Goal: Task Accomplishment & Management: Use online tool/utility

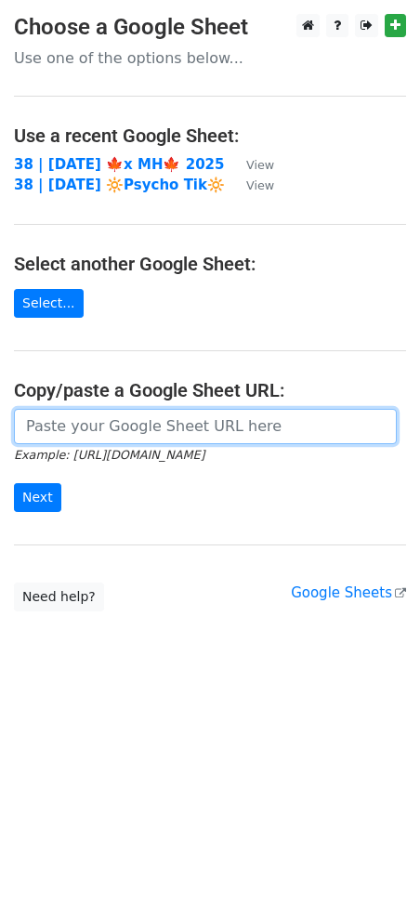
click at [83, 426] on input "url" at bounding box center [205, 426] width 383 height 35
paste input "[URL][DOMAIN_NAME]"
type input "[URL][DOMAIN_NAME]"
click at [14, 483] on input "Next" at bounding box center [37, 497] width 47 height 29
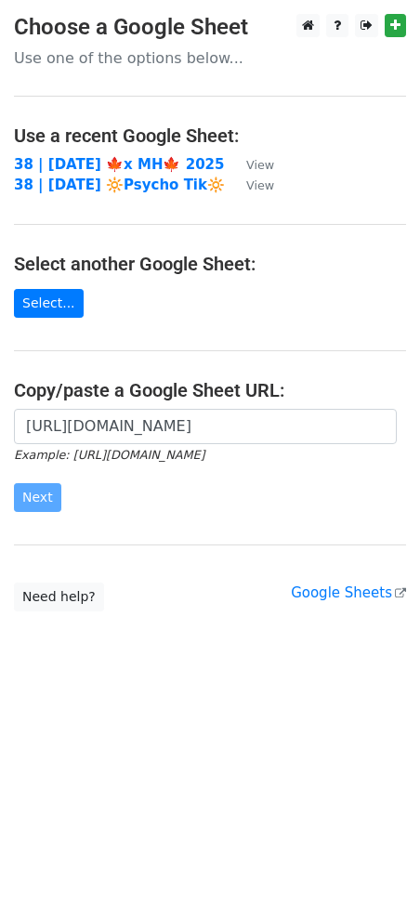
scroll to position [0, 0]
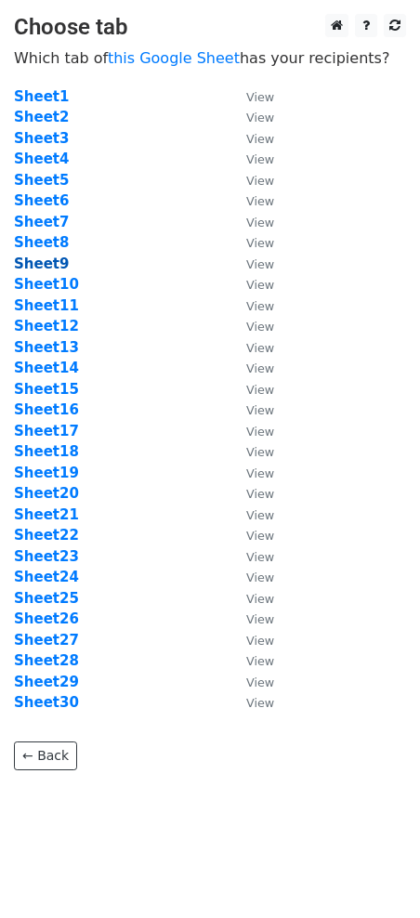
click at [44, 269] on strong "Sheet9" at bounding box center [41, 264] width 55 height 17
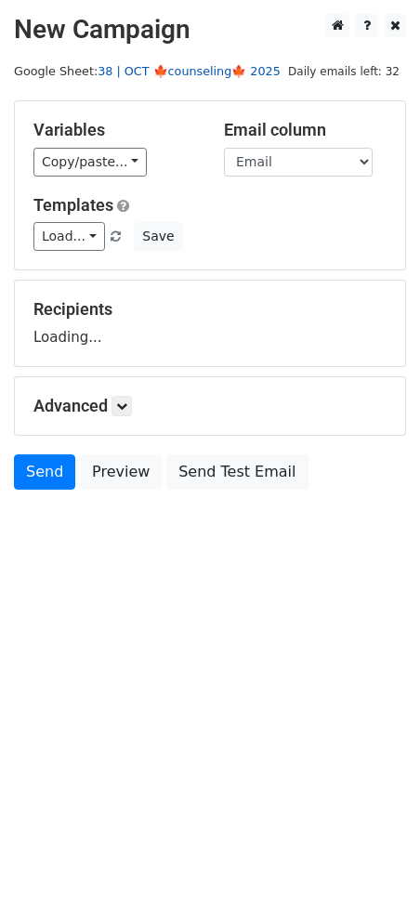
click at [177, 67] on link "38 | OCT 🍁counseling🍁 2025" at bounding box center [189, 71] width 183 height 14
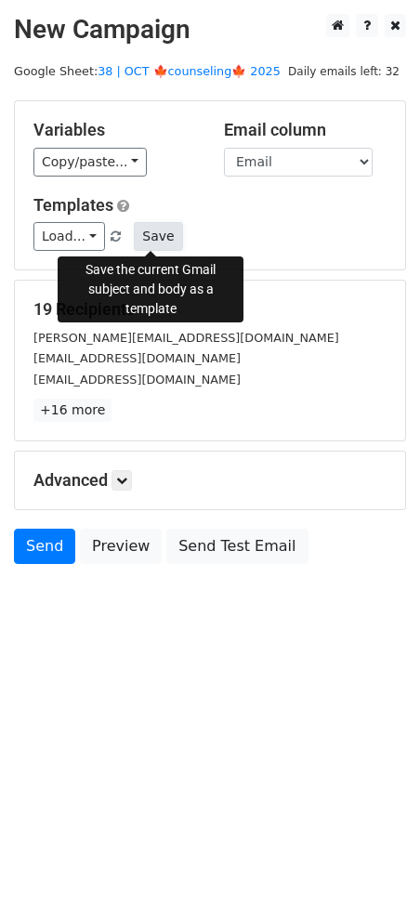
click at [153, 229] on button "Save" at bounding box center [158, 236] width 48 height 29
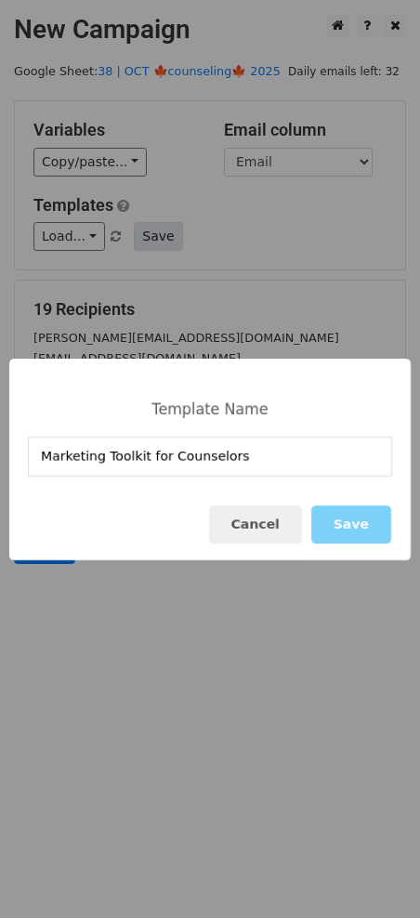
type input "Marketing Toolkit for Counselors"
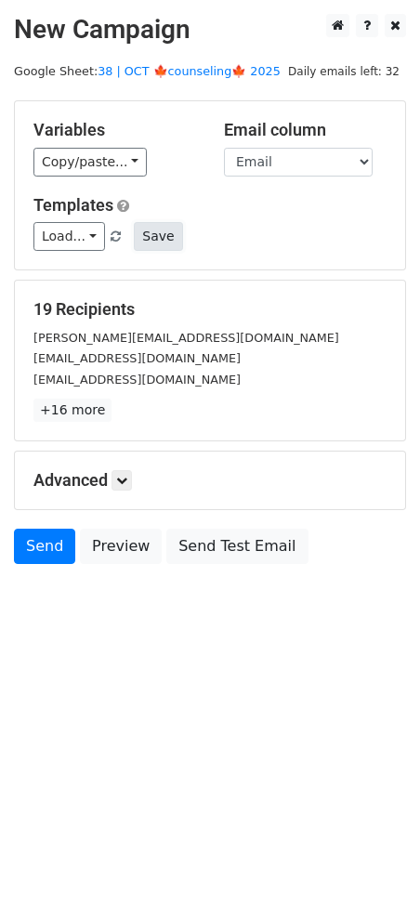
click at [154, 232] on button "Save" at bounding box center [158, 236] width 48 height 29
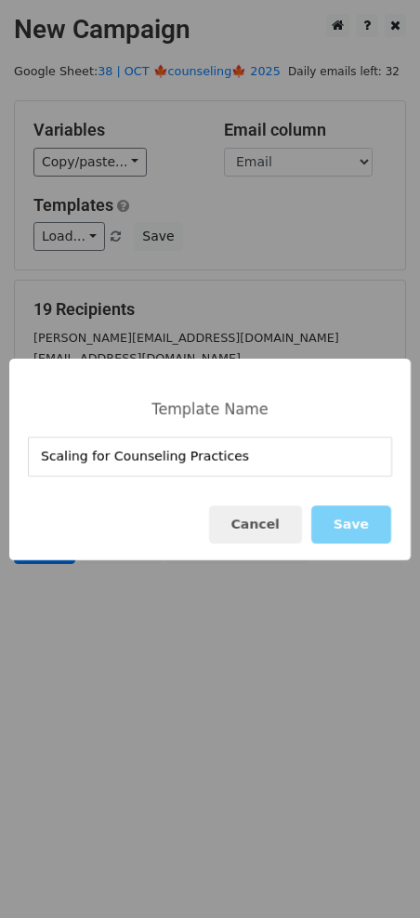
type input "Scaling for Counseling Practices"
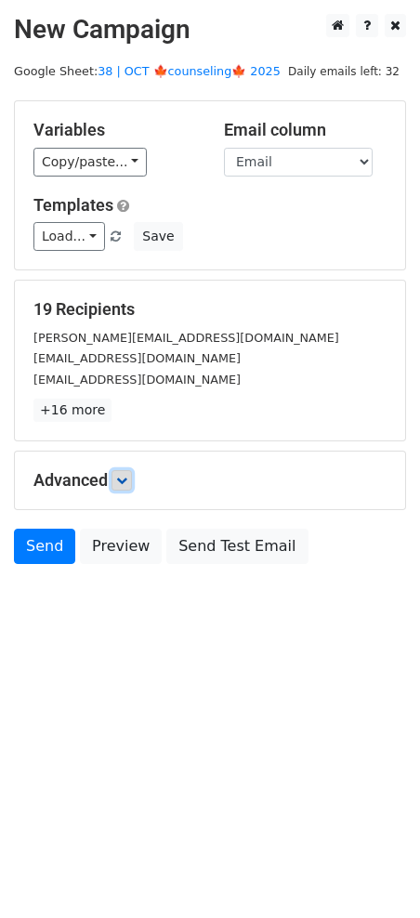
click at [117, 481] on link at bounding box center [122, 480] width 20 height 20
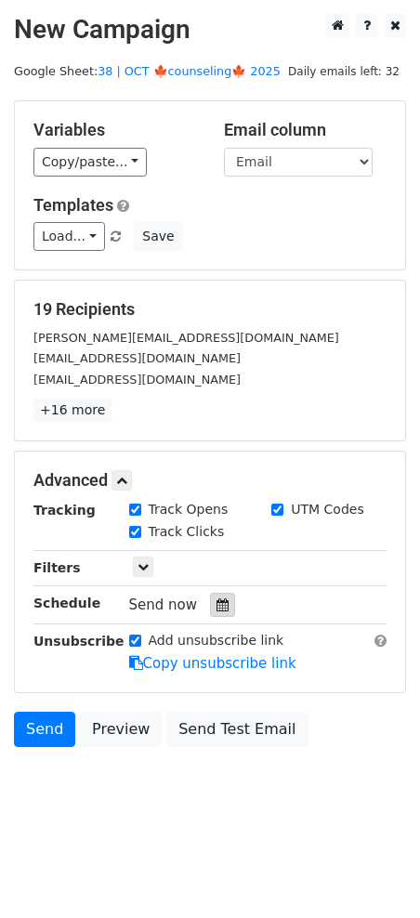
click at [217, 604] on icon at bounding box center [223, 604] width 12 height 13
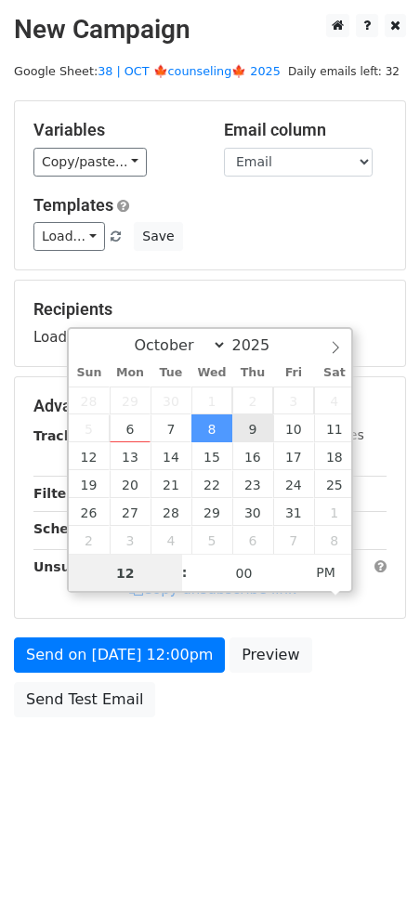
type input "2025-10-09 12:00"
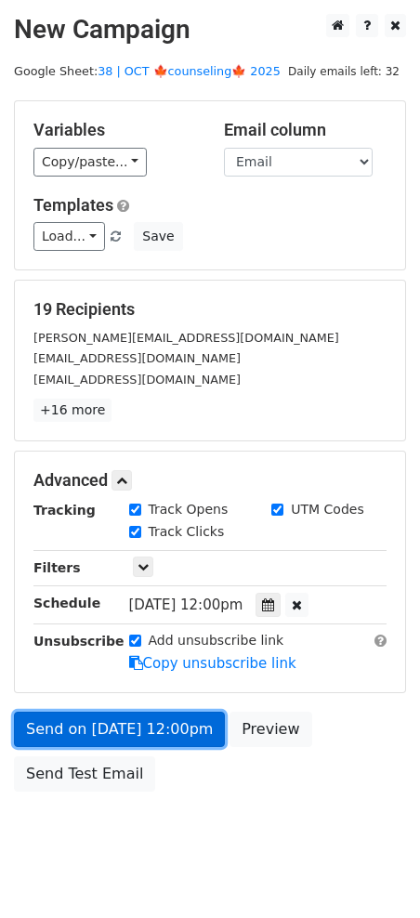
click at [126, 728] on link "Send on Oct 9 at 12:00pm" at bounding box center [119, 729] width 211 height 35
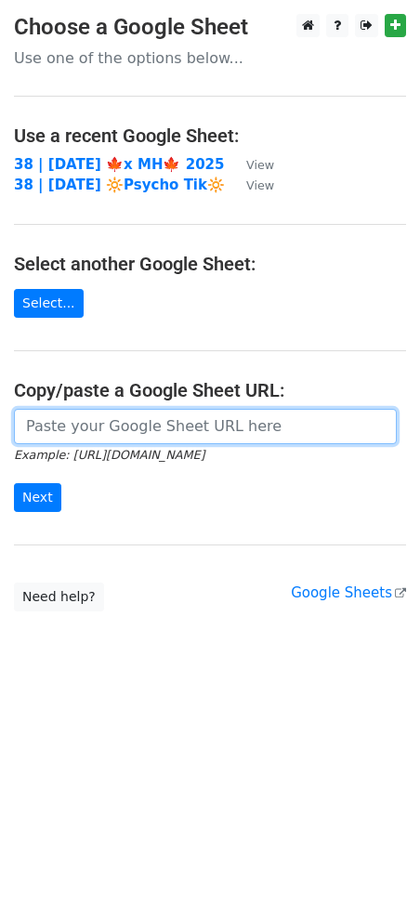
click at [125, 412] on input "url" at bounding box center [205, 426] width 383 height 35
paste input "[URL][DOMAIN_NAME]"
type input "[URL][DOMAIN_NAME]"
click at [14, 483] on input "Next" at bounding box center [37, 497] width 47 height 29
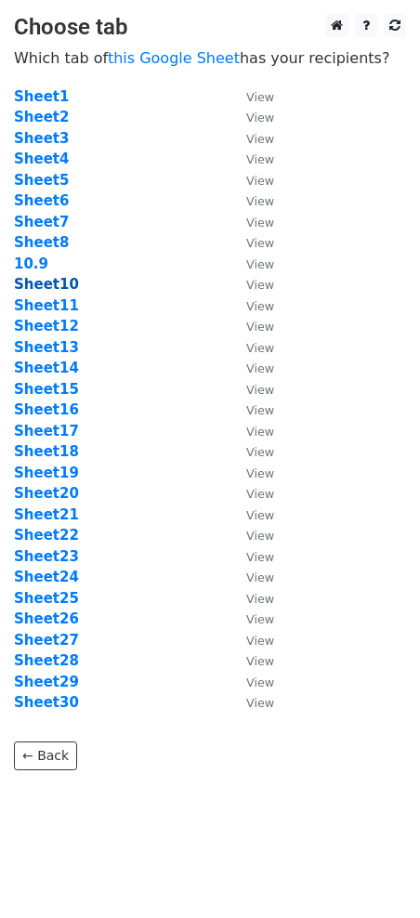
click at [49, 280] on strong "Sheet10" at bounding box center [46, 284] width 65 height 17
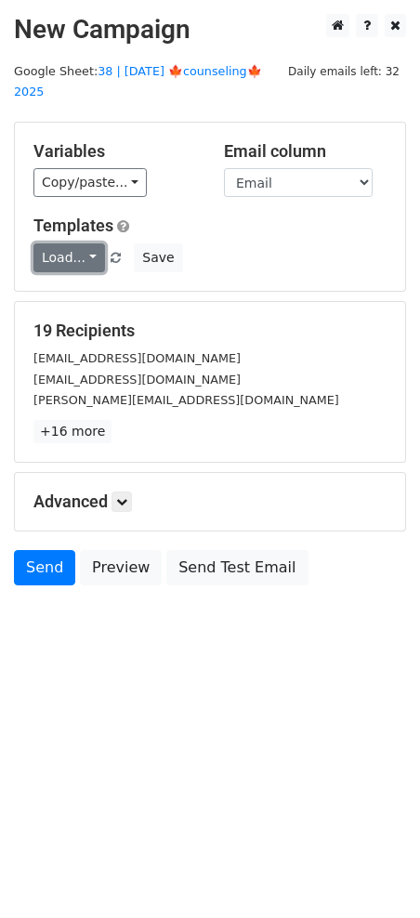
click at [68, 243] on link "Load..." at bounding box center [69, 257] width 72 height 29
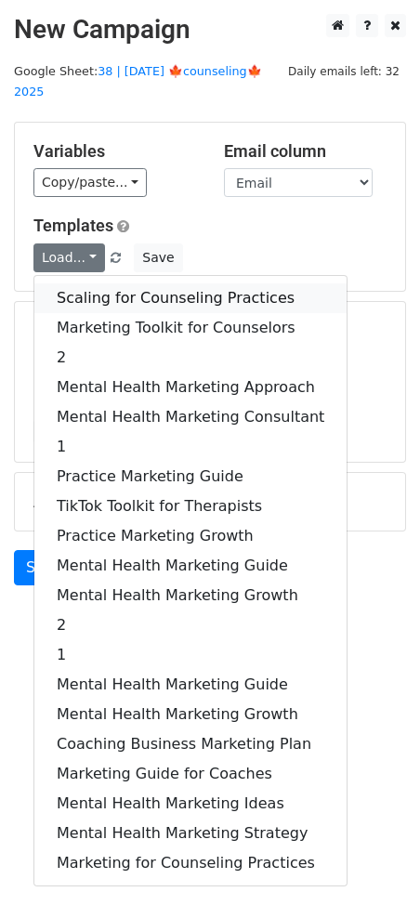
click at [116, 283] on link "Scaling for Counseling Practices" at bounding box center [190, 298] width 312 height 30
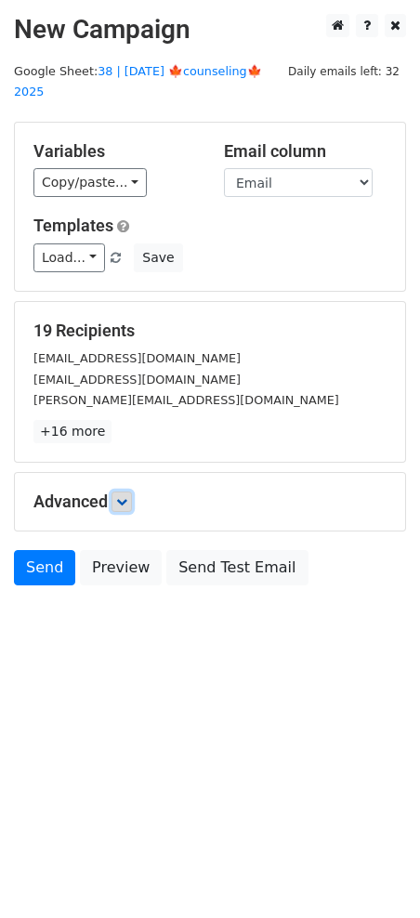
click at [127, 496] on icon at bounding box center [121, 501] width 11 height 11
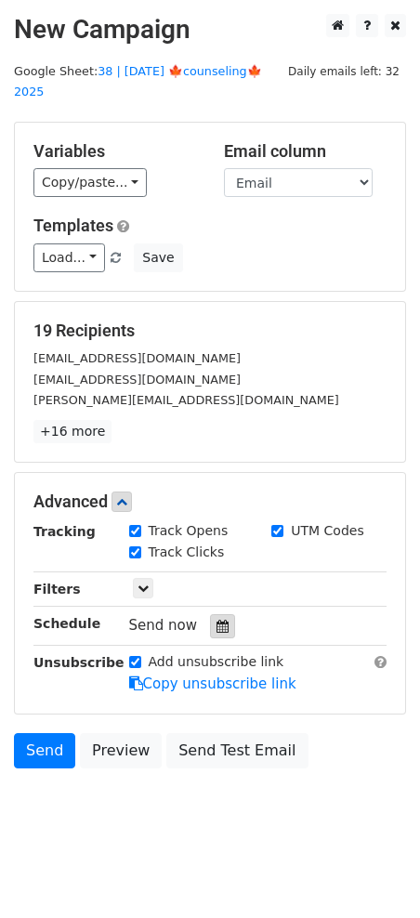
click at [218, 620] on icon at bounding box center [223, 626] width 12 height 13
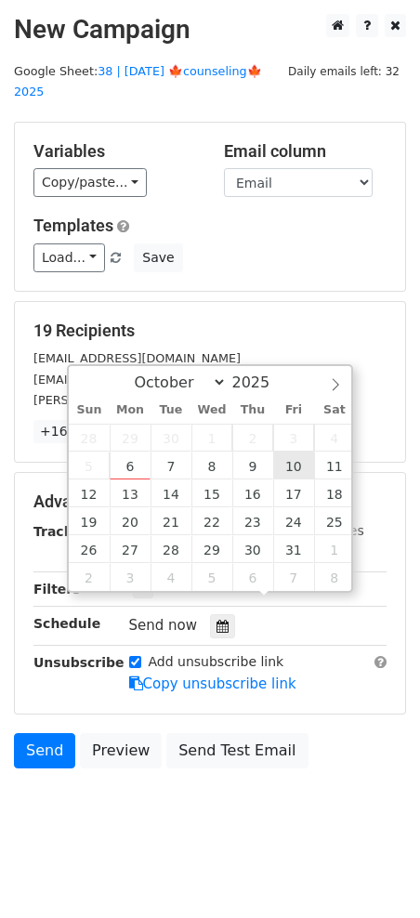
type input "2025-10-10 12:00"
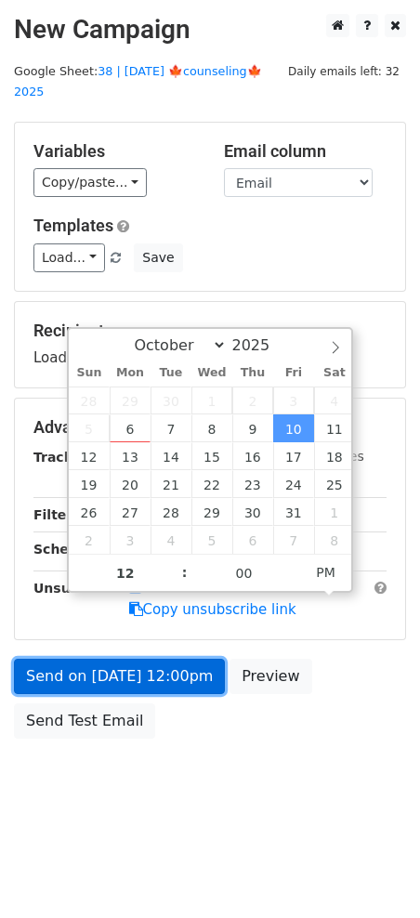
click at [186, 666] on link "Send on Oct 10 at 12:00pm" at bounding box center [119, 676] width 211 height 35
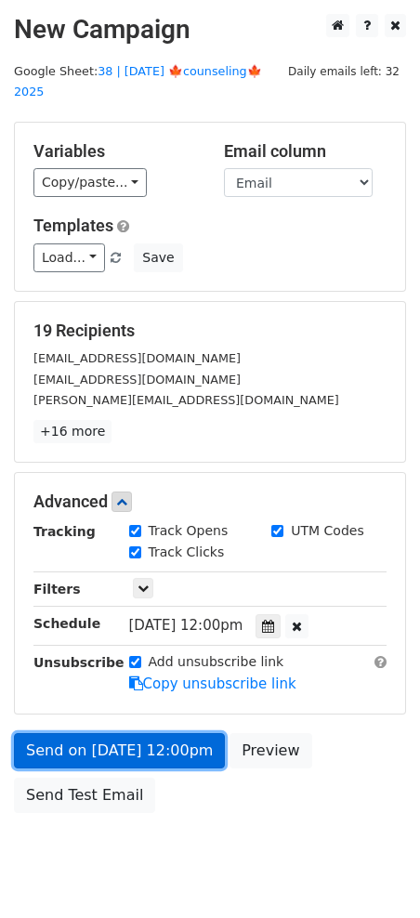
click at [90, 733] on link "Send on Oct 10 at 12:00pm" at bounding box center [119, 750] width 211 height 35
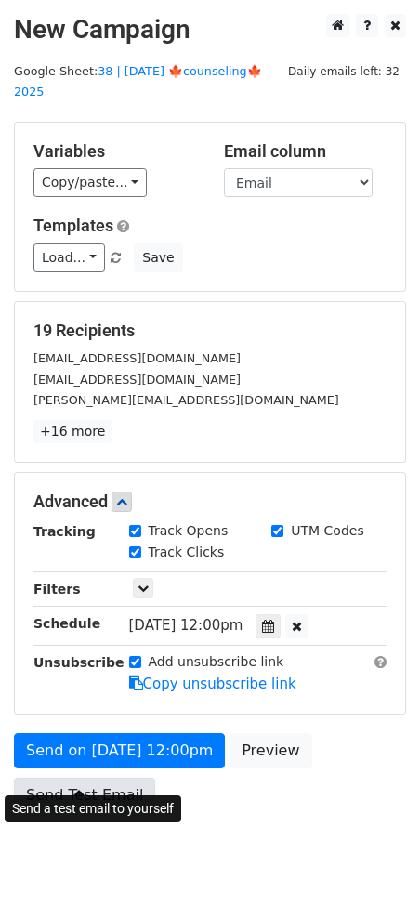
click at [91, 778] on link "Send Test Email" at bounding box center [84, 795] width 141 height 35
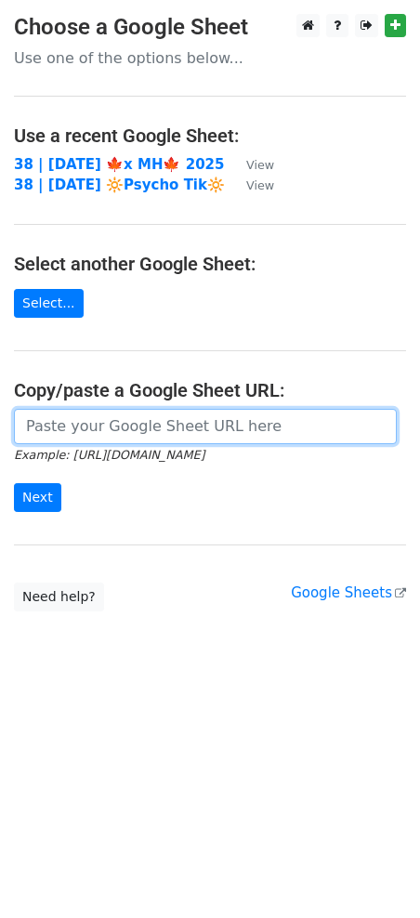
click at [169, 423] on input "url" at bounding box center [205, 426] width 383 height 35
paste input "https://docs.google.com/spreadsheets/d/1NKxTUMPqrYvaSm5M1QfGaxqCymDanWGImHQpEm2…"
type input "https://docs.google.com/spreadsheets/d/1NKxTUMPqrYvaSm5M1QfGaxqCymDanWGImHQpEm2…"
click at [14, 483] on input "Next" at bounding box center [37, 497] width 47 height 29
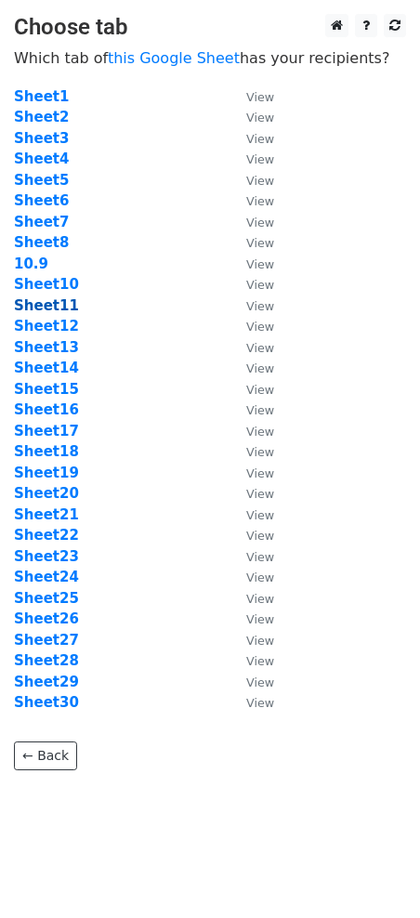
click at [56, 307] on strong "Sheet11" at bounding box center [46, 305] width 65 height 17
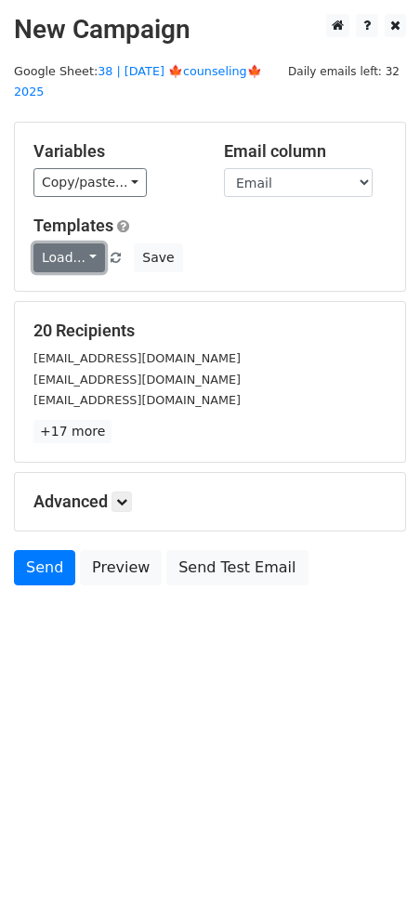
click at [78, 243] on link "Load..." at bounding box center [69, 257] width 72 height 29
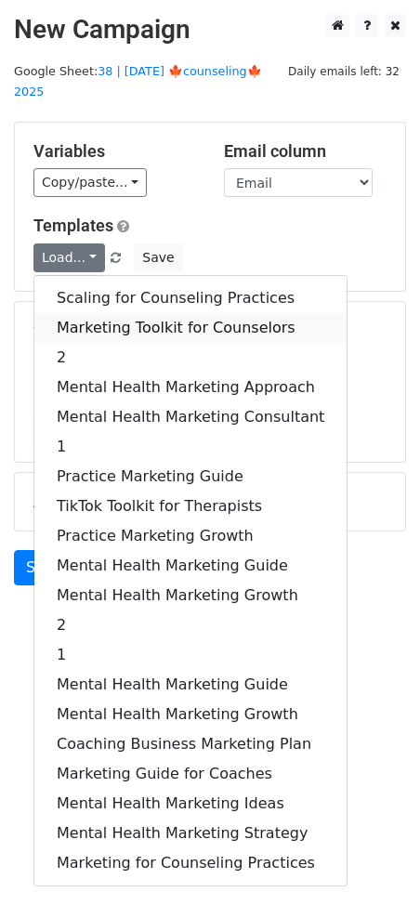
click at [113, 313] on link "Marketing Toolkit for Counselors" at bounding box center [190, 328] width 312 height 30
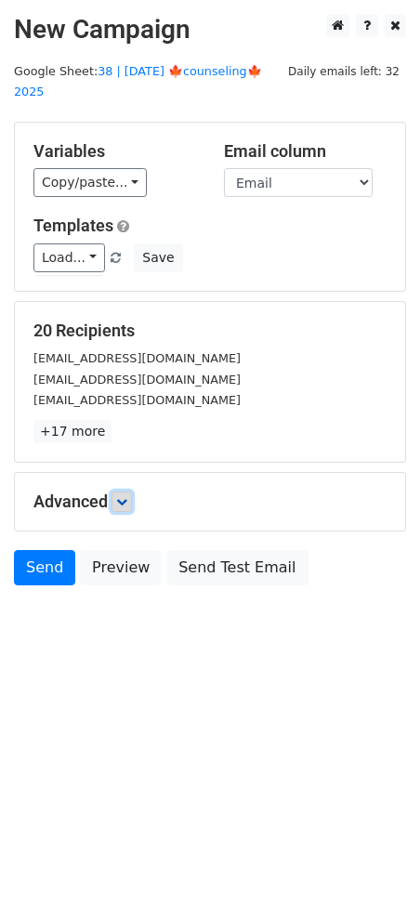
click at [127, 496] on icon at bounding box center [121, 501] width 11 height 11
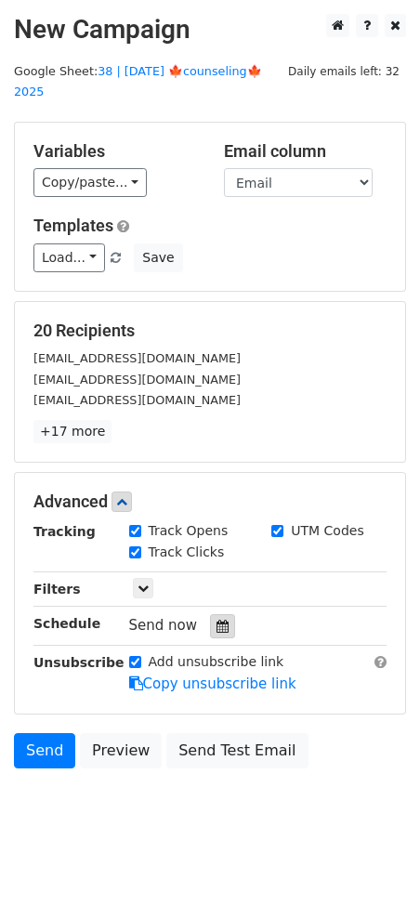
click at [217, 620] on icon at bounding box center [223, 626] width 12 height 13
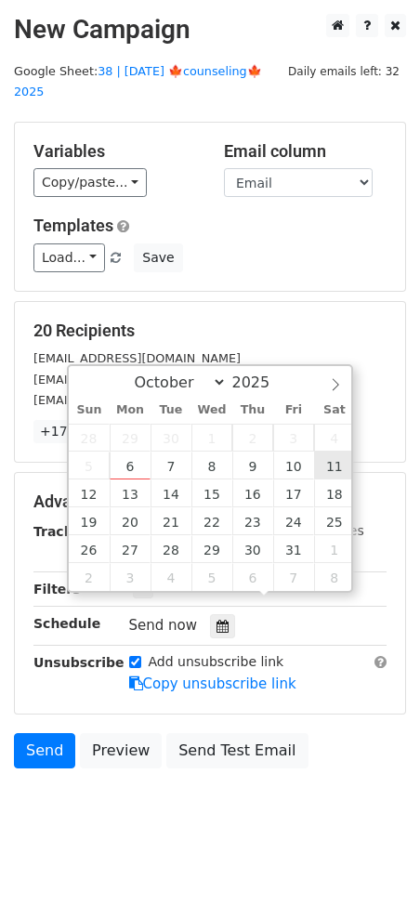
type input "[DATE] 12:00"
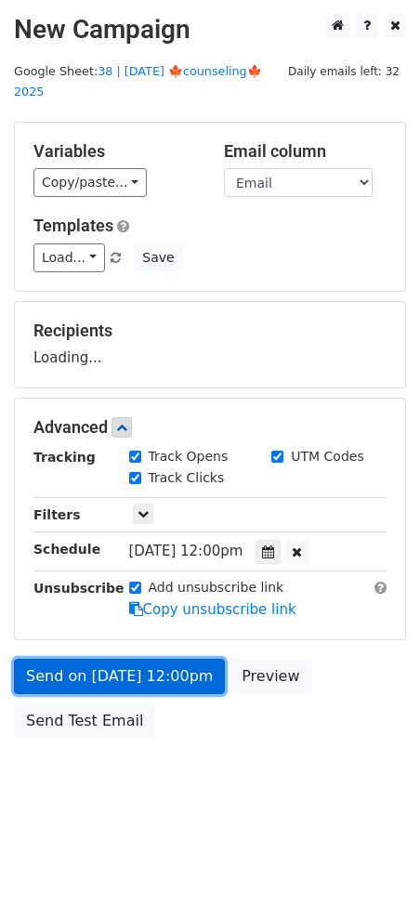
click at [168, 659] on link "Send on [DATE] 12:00pm" at bounding box center [119, 676] width 211 height 35
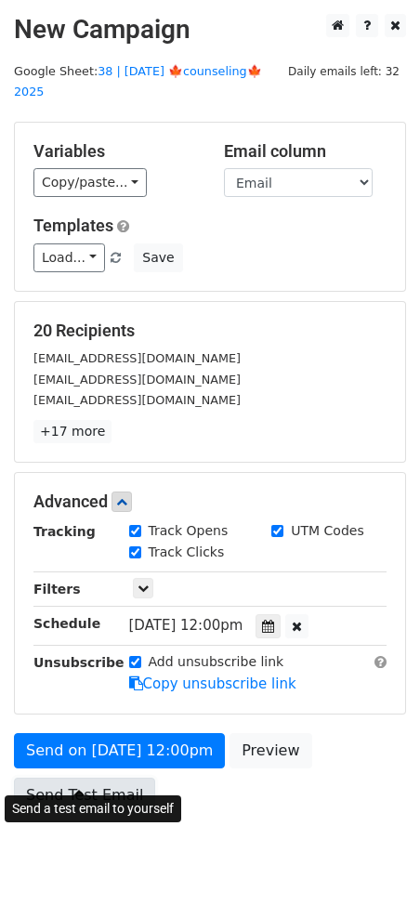
click at [85, 781] on link "Send Test Email" at bounding box center [84, 795] width 141 height 35
